Goal: Navigation & Orientation: Go to known website

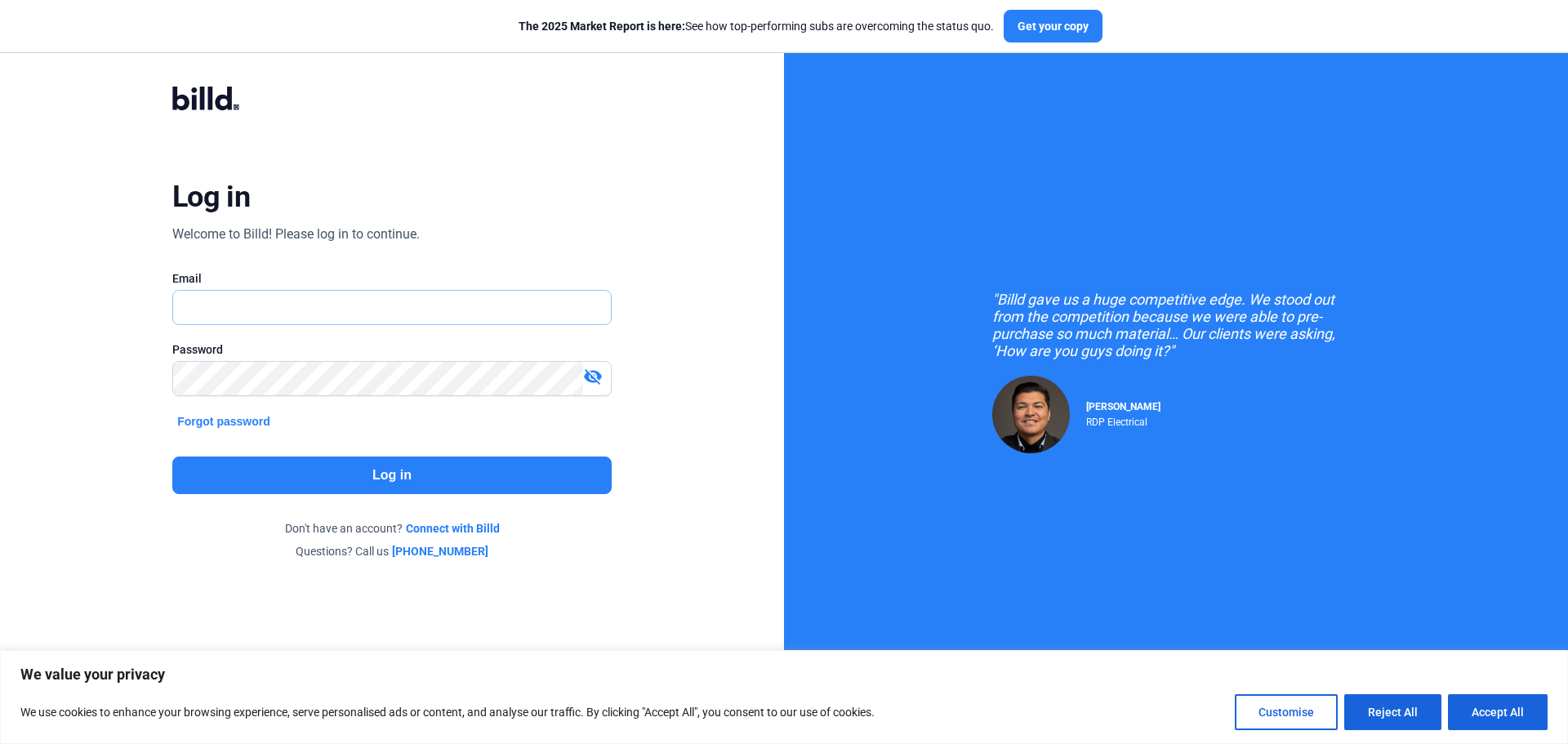
click at [420, 299] on input "text" at bounding box center [392, 307] width 438 height 34
drag, startPoint x: 384, startPoint y: 322, endPoint x: 236, endPoint y: 291, distance: 151.2
click at [236, 291] on input "[EMAIL_ADDRESS][DOMAIN_NAME]" at bounding box center [392, 307] width 438 height 34
type input "[PERSON_NAME][EMAIL_ADDRESS][DOMAIN_NAME]"
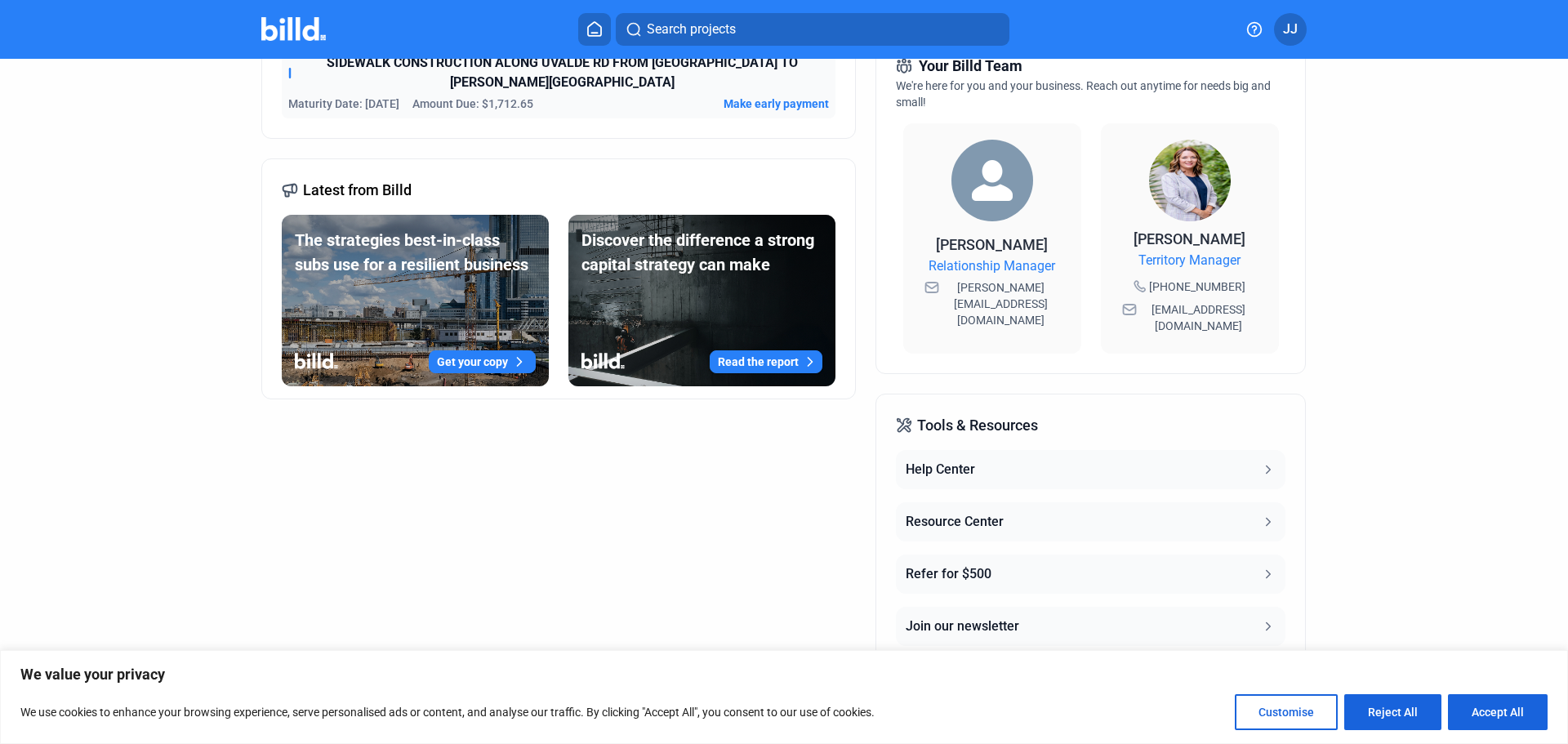
scroll to position [436, 0]
